Goal: Navigation & Orientation: Find specific page/section

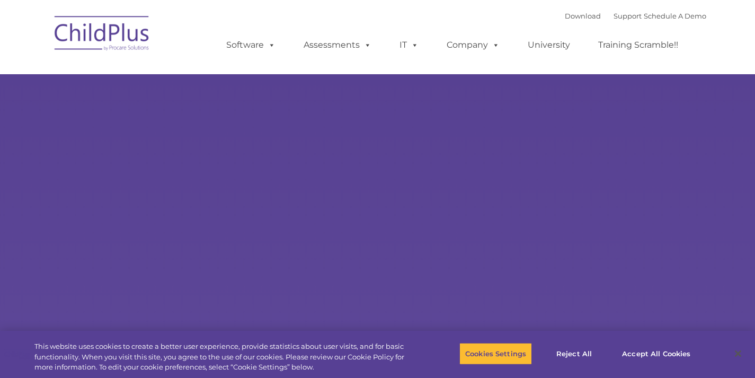
select select "MEDIUM"
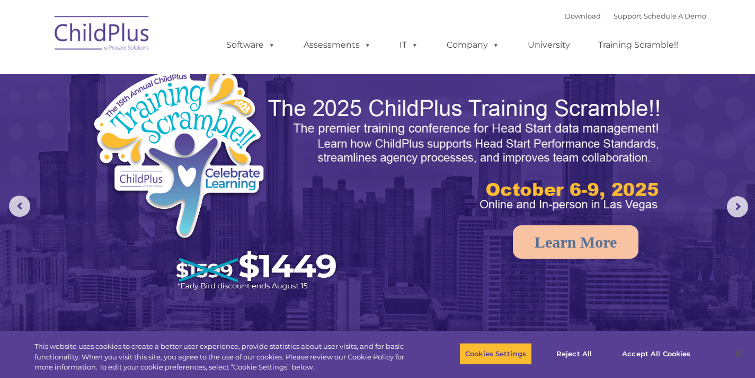
click at [106, 30] on img at bounding box center [102, 34] width 106 height 53
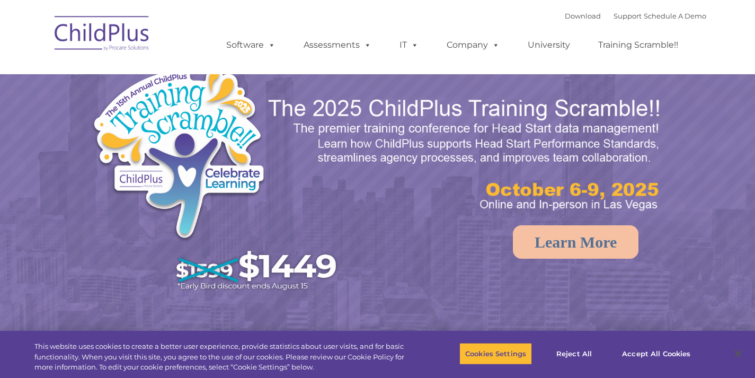
select select "MEDIUM"
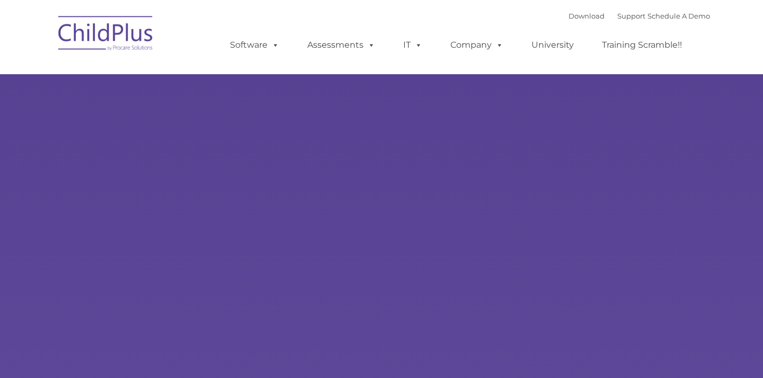
type input ""
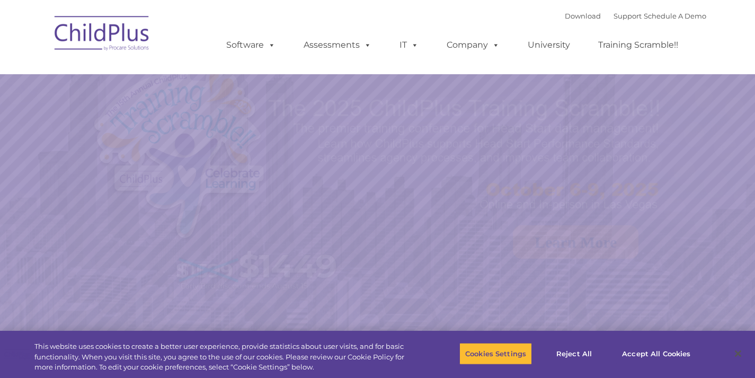
select select "MEDIUM"
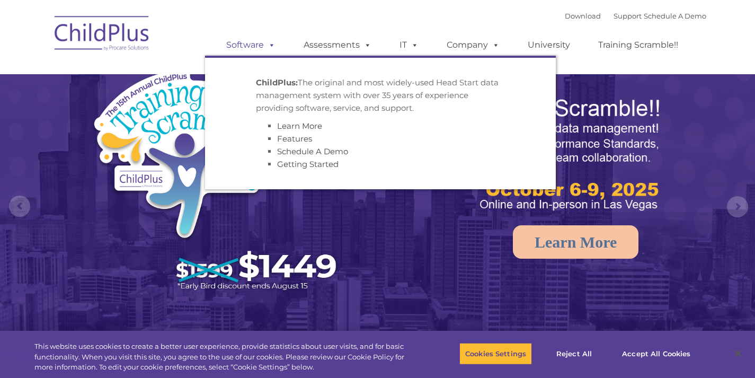
click at [268, 49] on span at bounding box center [270, 45] width 12 height 10
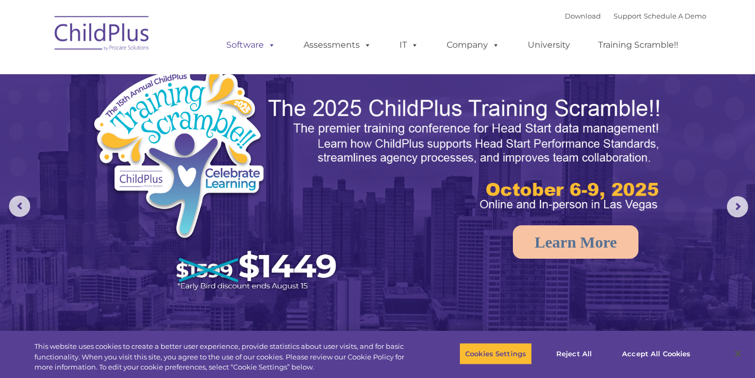
click at [268, 49] on span at bounding box center [270, 45] width 12 height 10
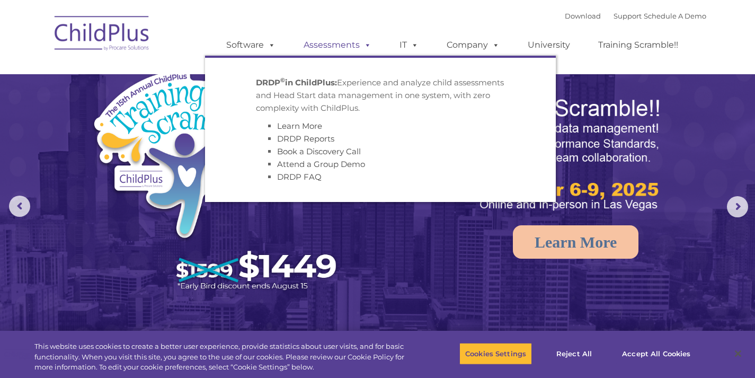
click at [353, 49] on link "Assessments" at bounding box center [337, 44] width 89 height 21
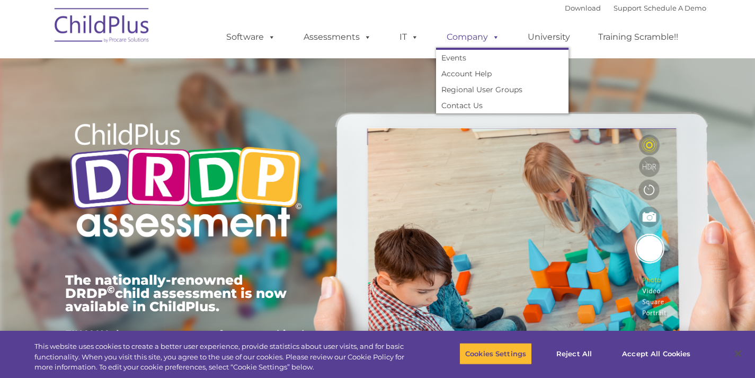
click at [486, 34] on link "Company" at bounding box center [473, 36] width 74 height 21
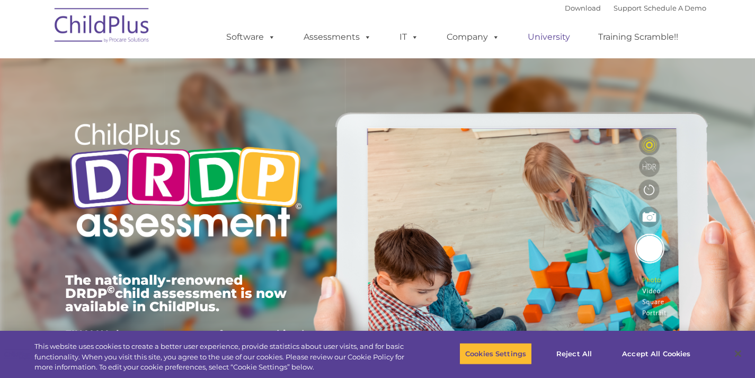
click at [555, 37] on link "University" at bounding box center [549, 36] width 64 height 21
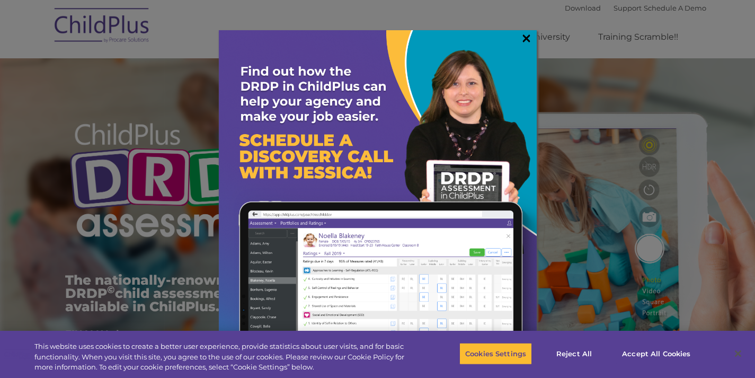
click at [522, 39] on link "×" at bounding box center [526, 38] width 12 height 11
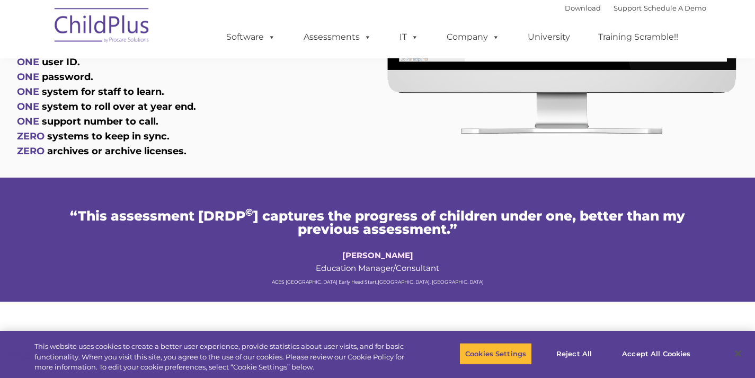
scroll to position [790, 0]
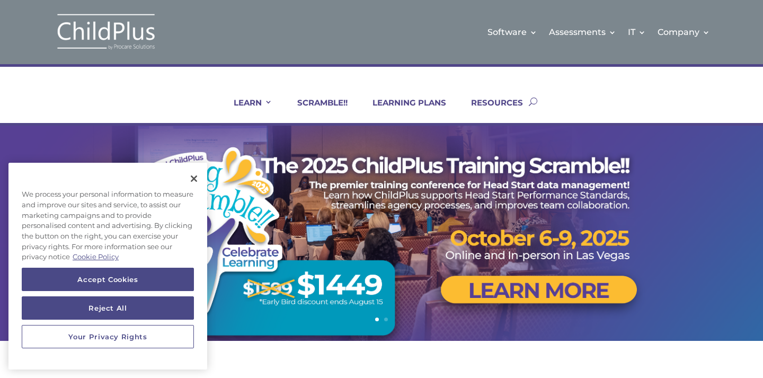
click at [445, 47] on div "Software Learn More Features Schedule A Demo Getting Started Assessments Learn …" at bounding box center [442, 32] width 535 height 43
click at [194, 178] on button "Close" at bounding box center [193, 178] width 23 height 23
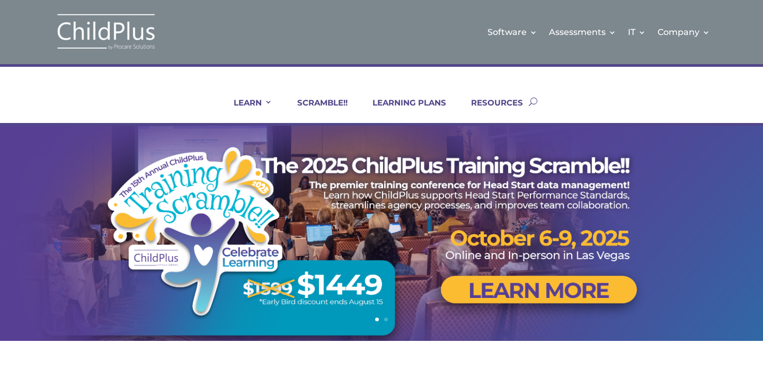
click at [95, 34] on img at bounding box center [106, 32] width 106 height 39
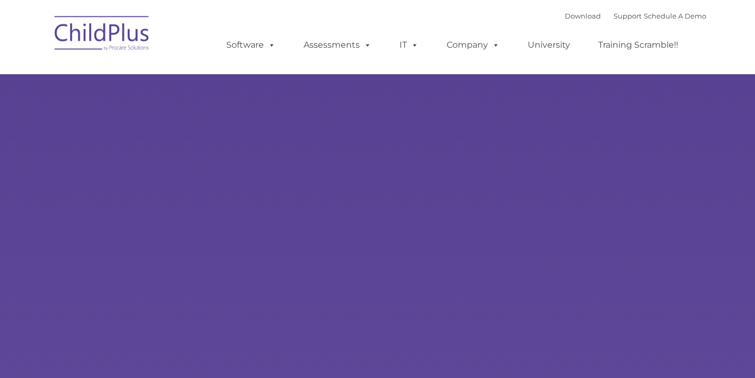
type input ""
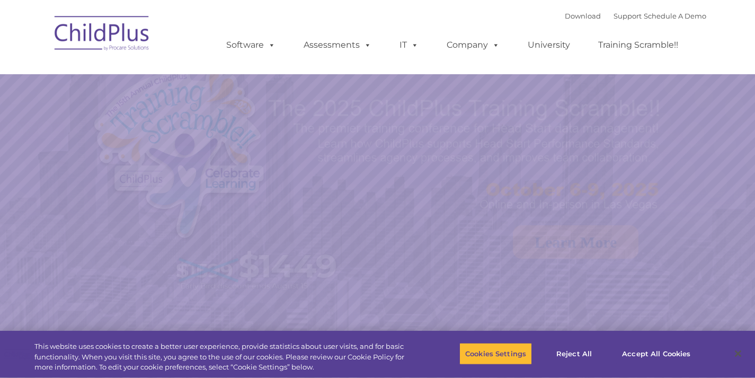
select select "MEDIUM"
